Goal: Find specific page/section: Find specific page/section

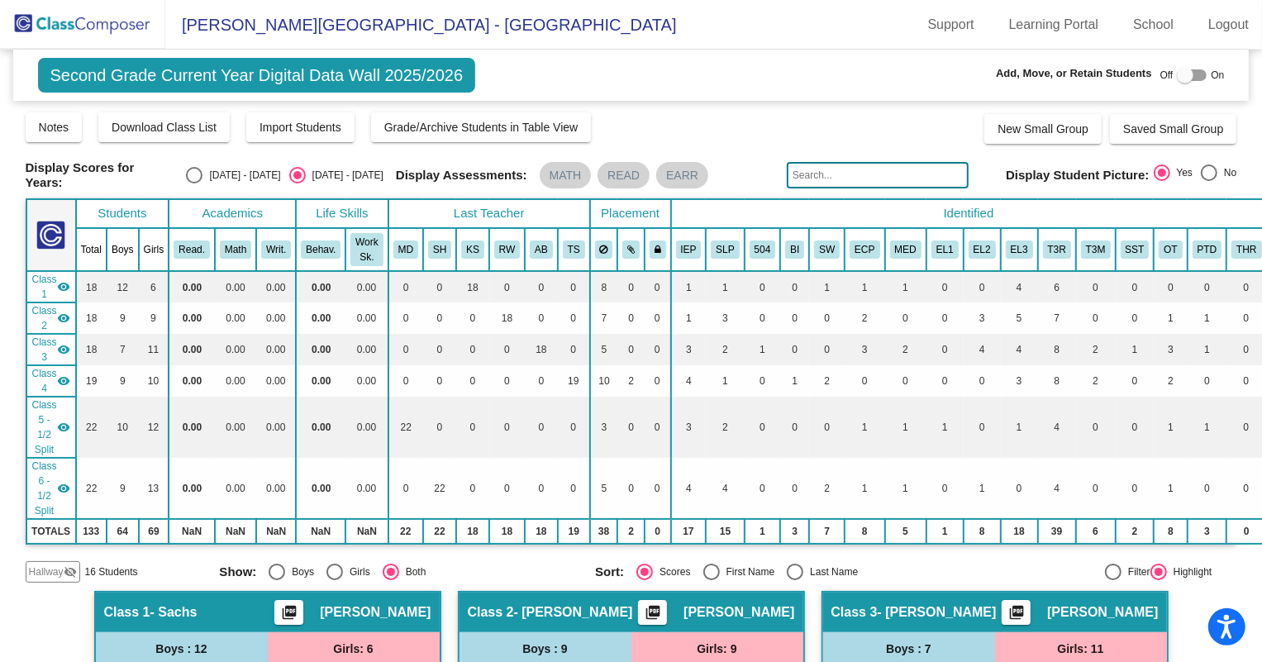
click at [83, 37] on img at bounding box center [82, 24] width 165 height 49
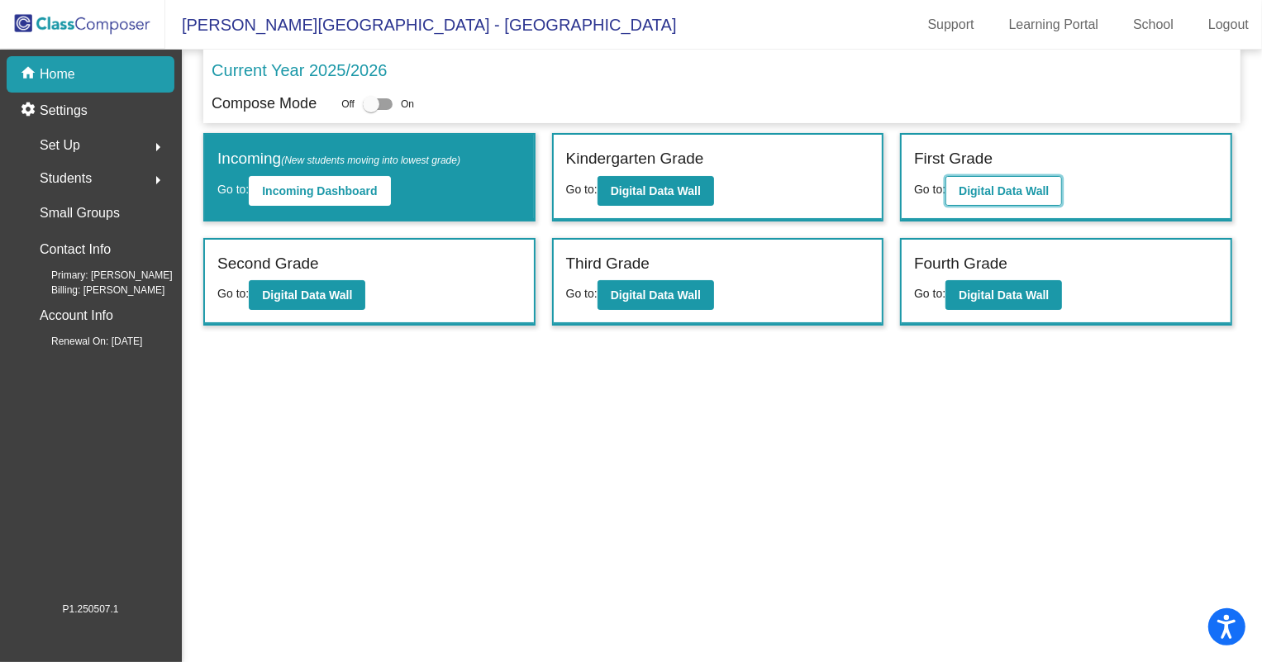
click at [1058, 186] on button "Digital Data Wall" at bounding box center [1004, 191] width 117 height 30
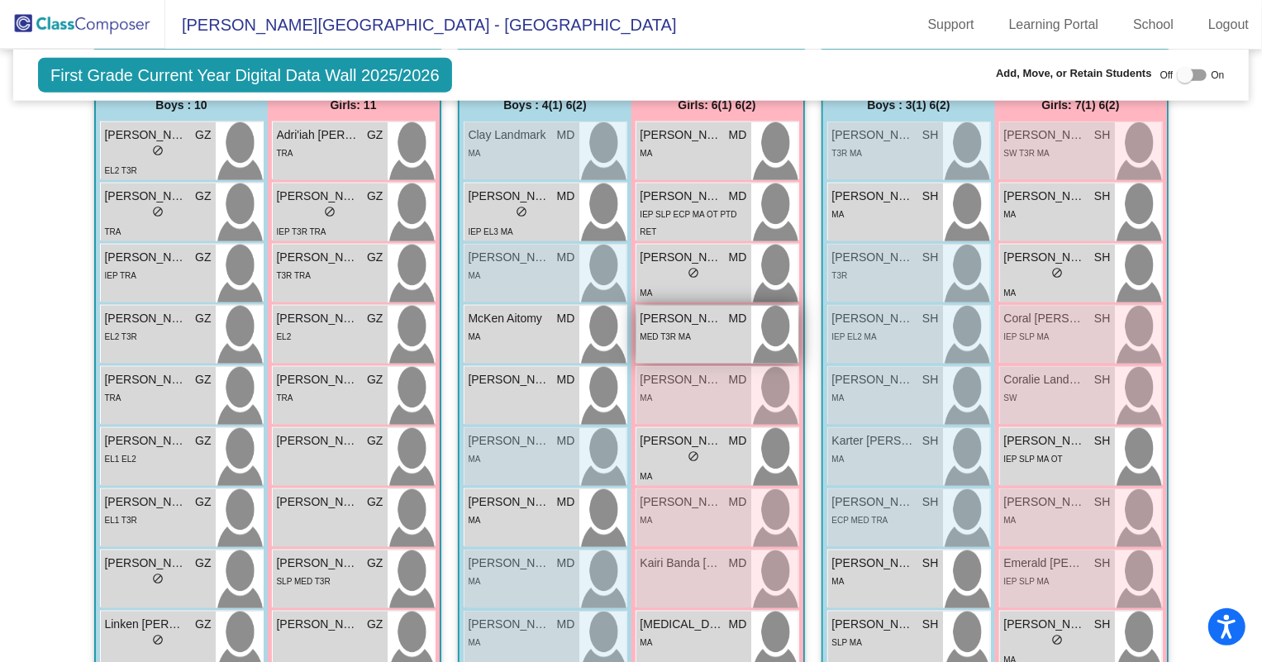
scroll to position [1300, 0]
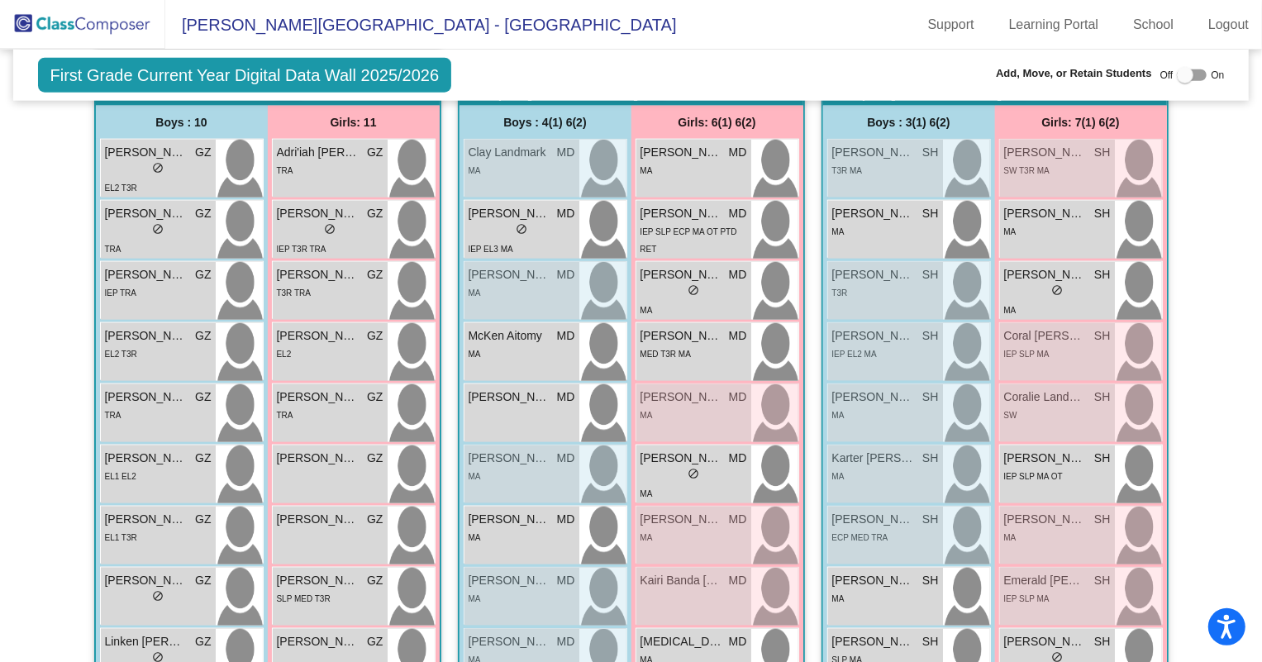
click at [88, 12] on img at bounding box center [82, 24] width 165 height 49
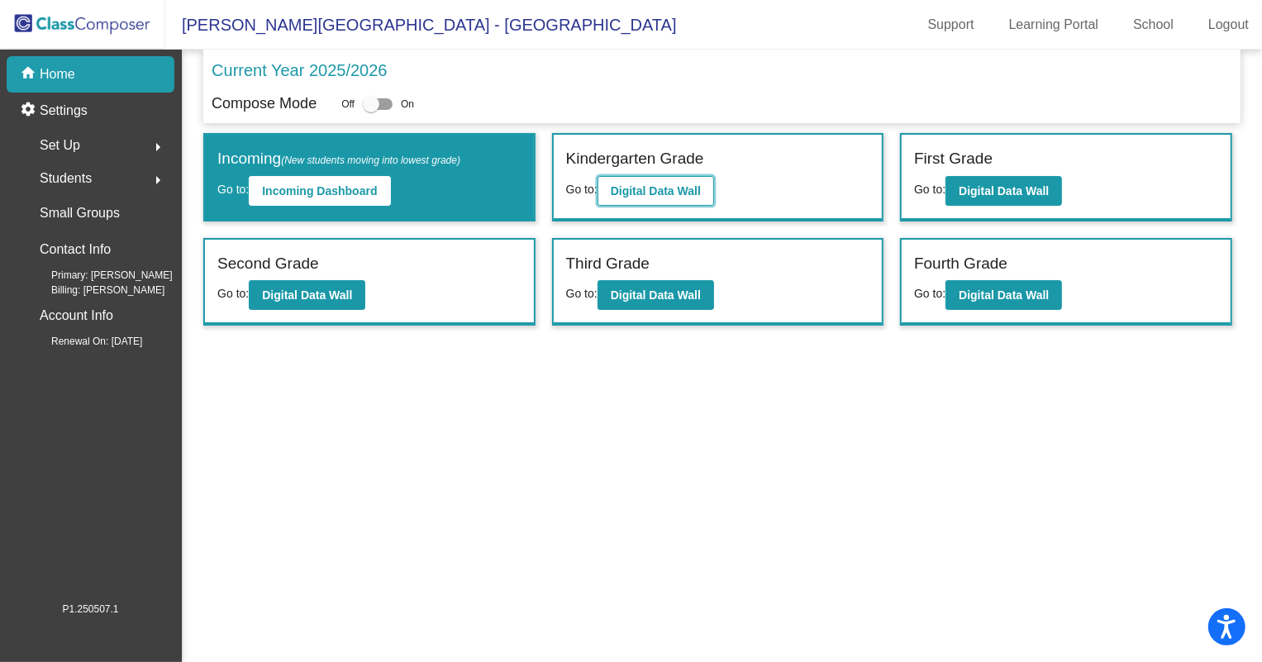
click at [673, 188] on b "Digital Data Wall" at bounding box center [656, 190] width 90 height 13
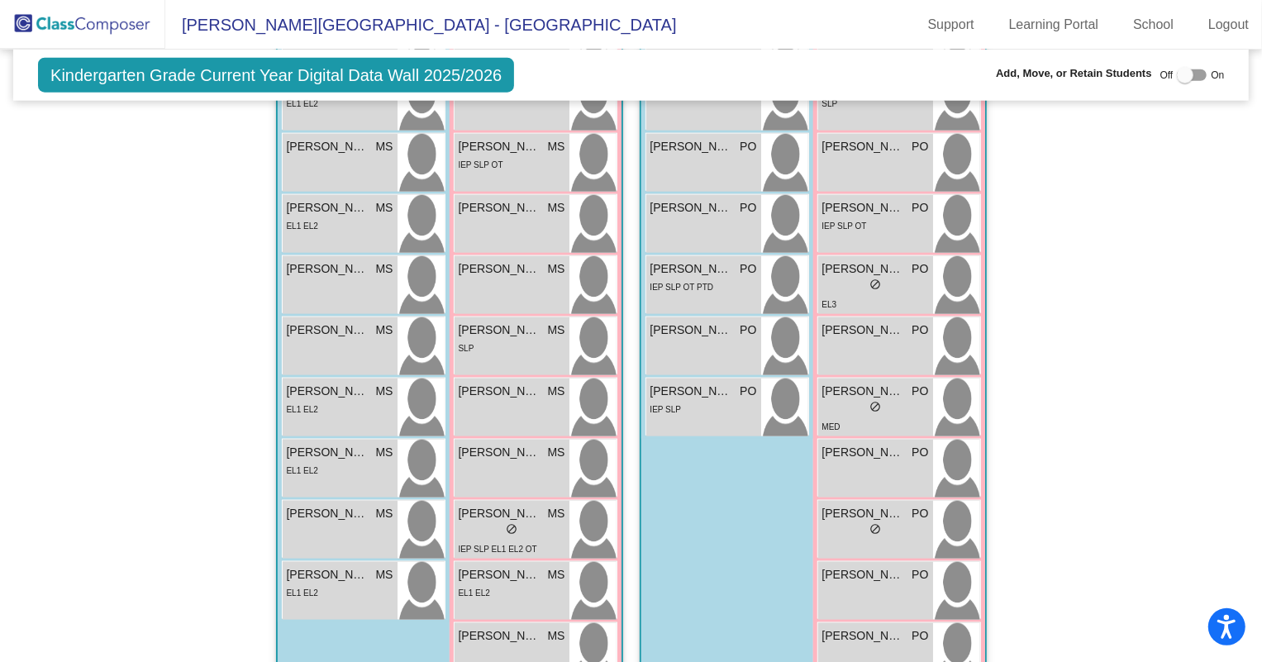
scroll to position [1313, 0]
